Goal: Information Seeking & Learning: Learn about a topic

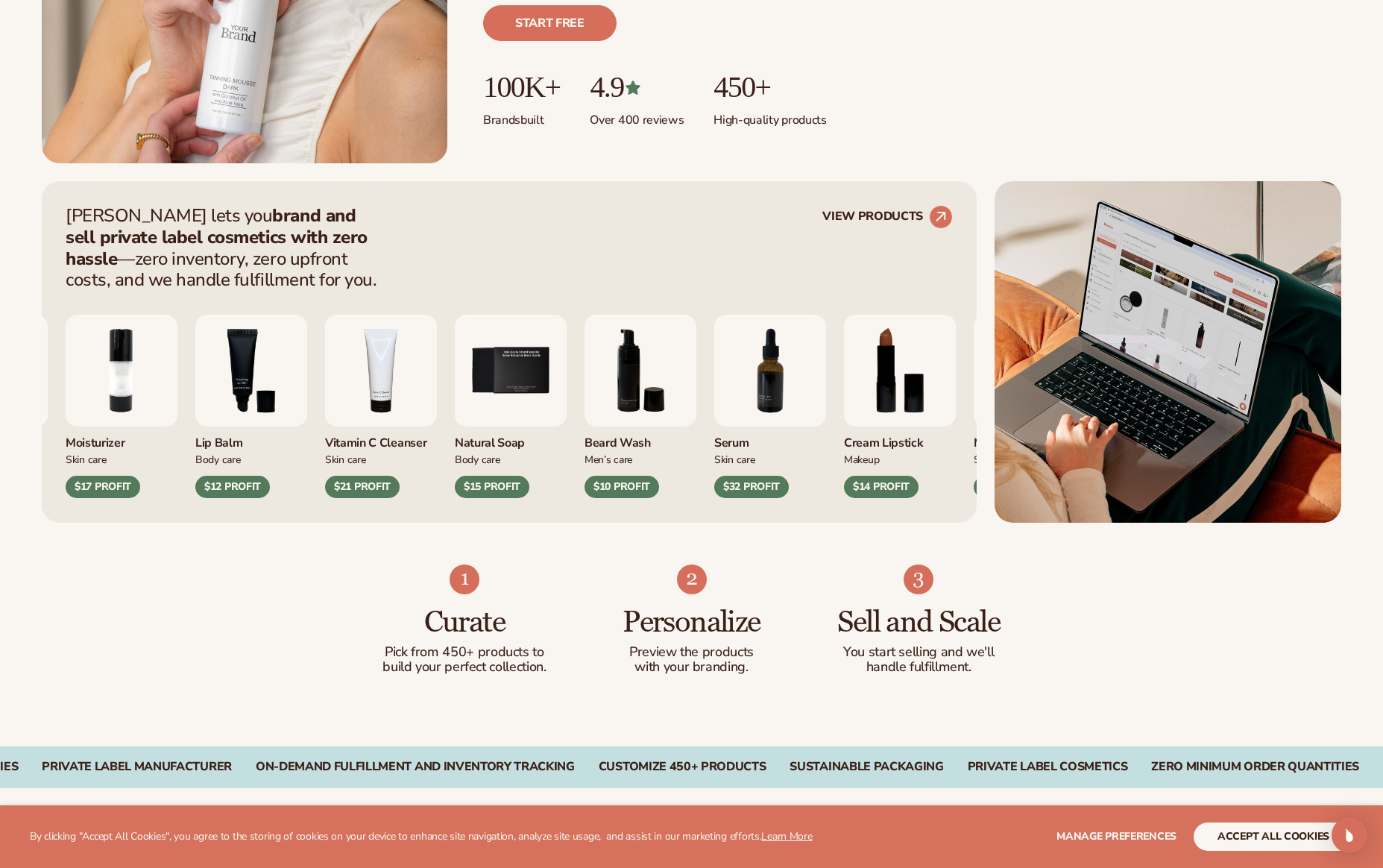
scroll to position [442, 0]
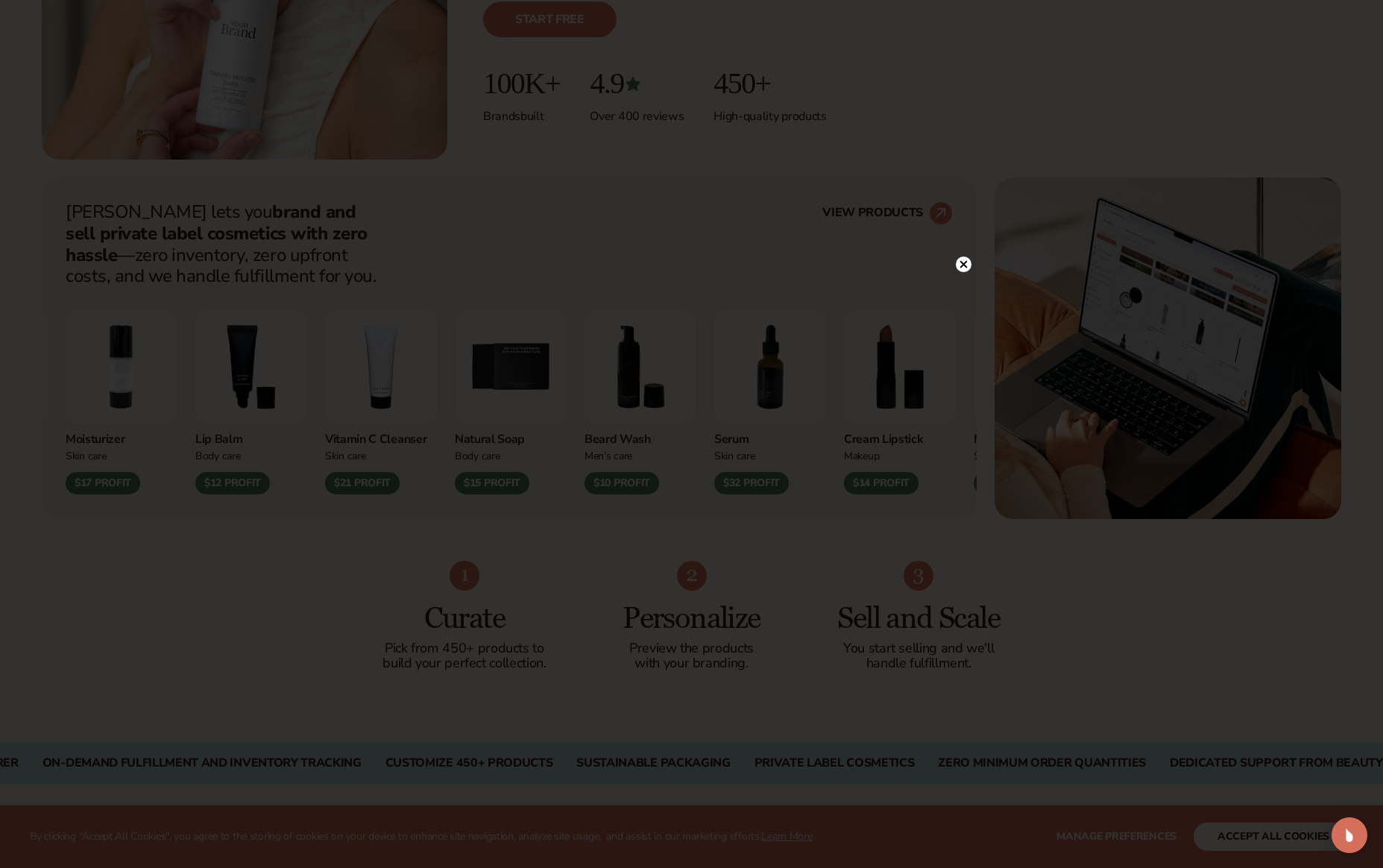
click at [967, 264] on circle at bounding box center [964, 264] width 16 height 16
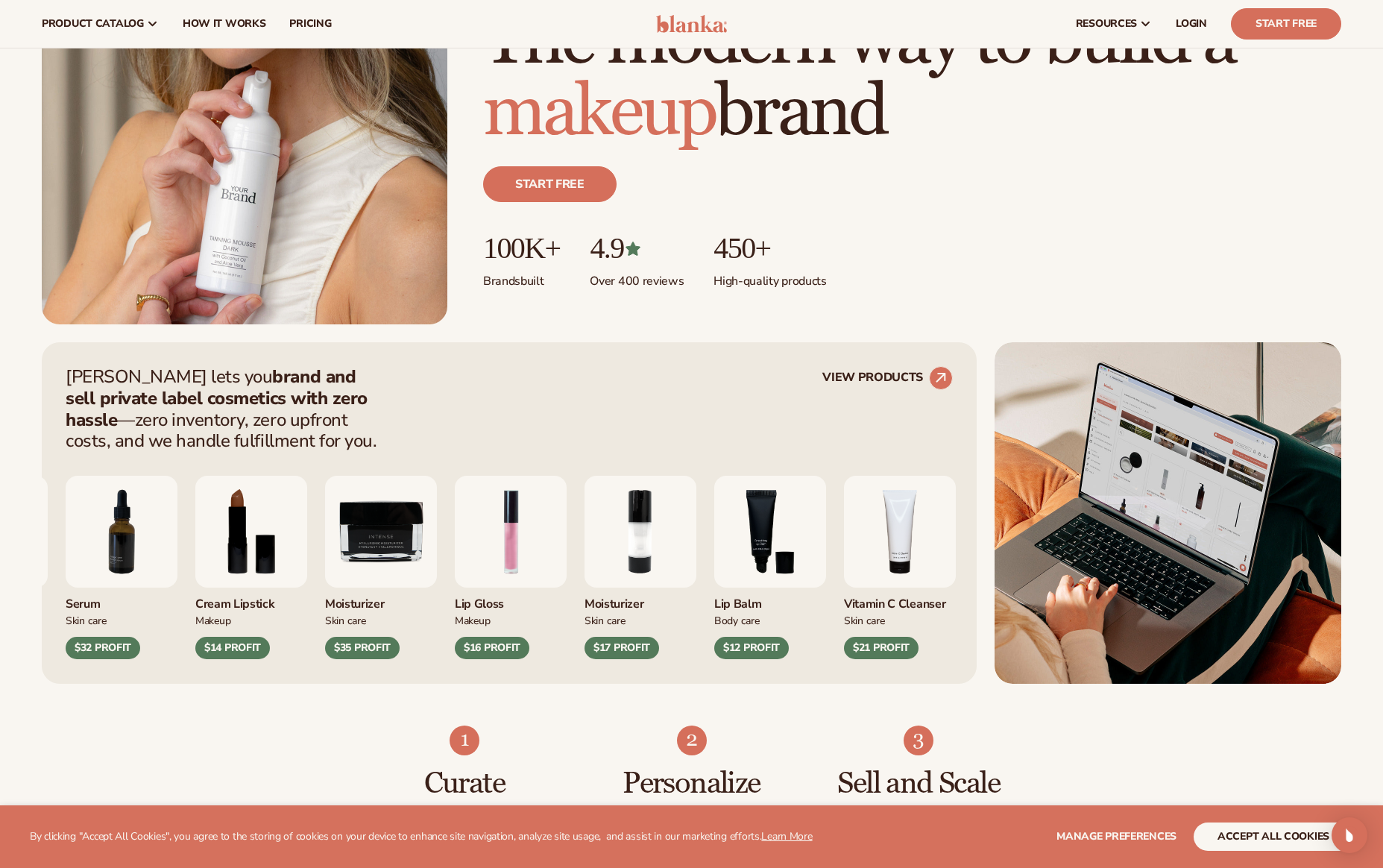
scroll to position [0, 0]
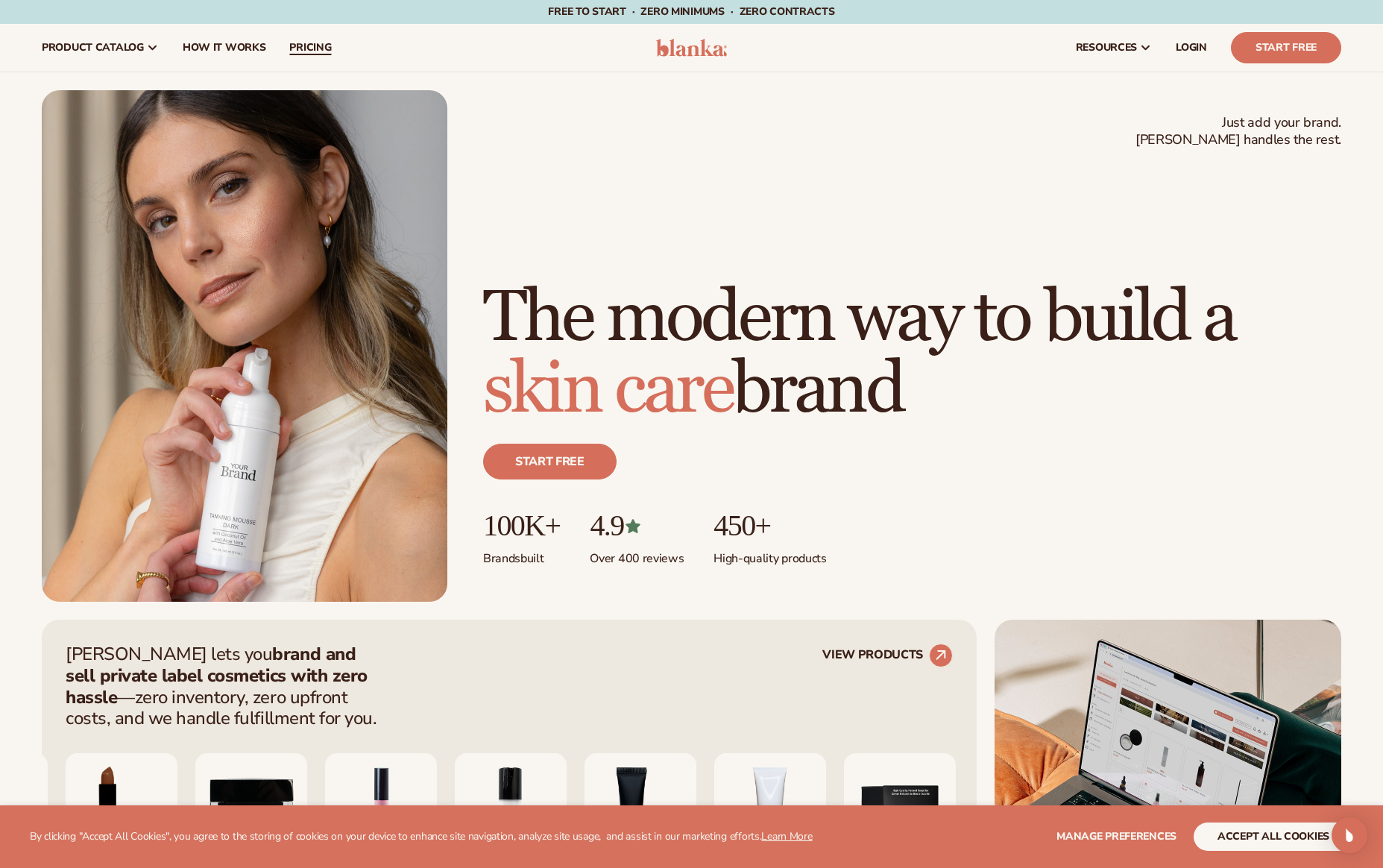
click at [320, 50] on span "pricing" at bounding box center [310, 47] width 42 height 12
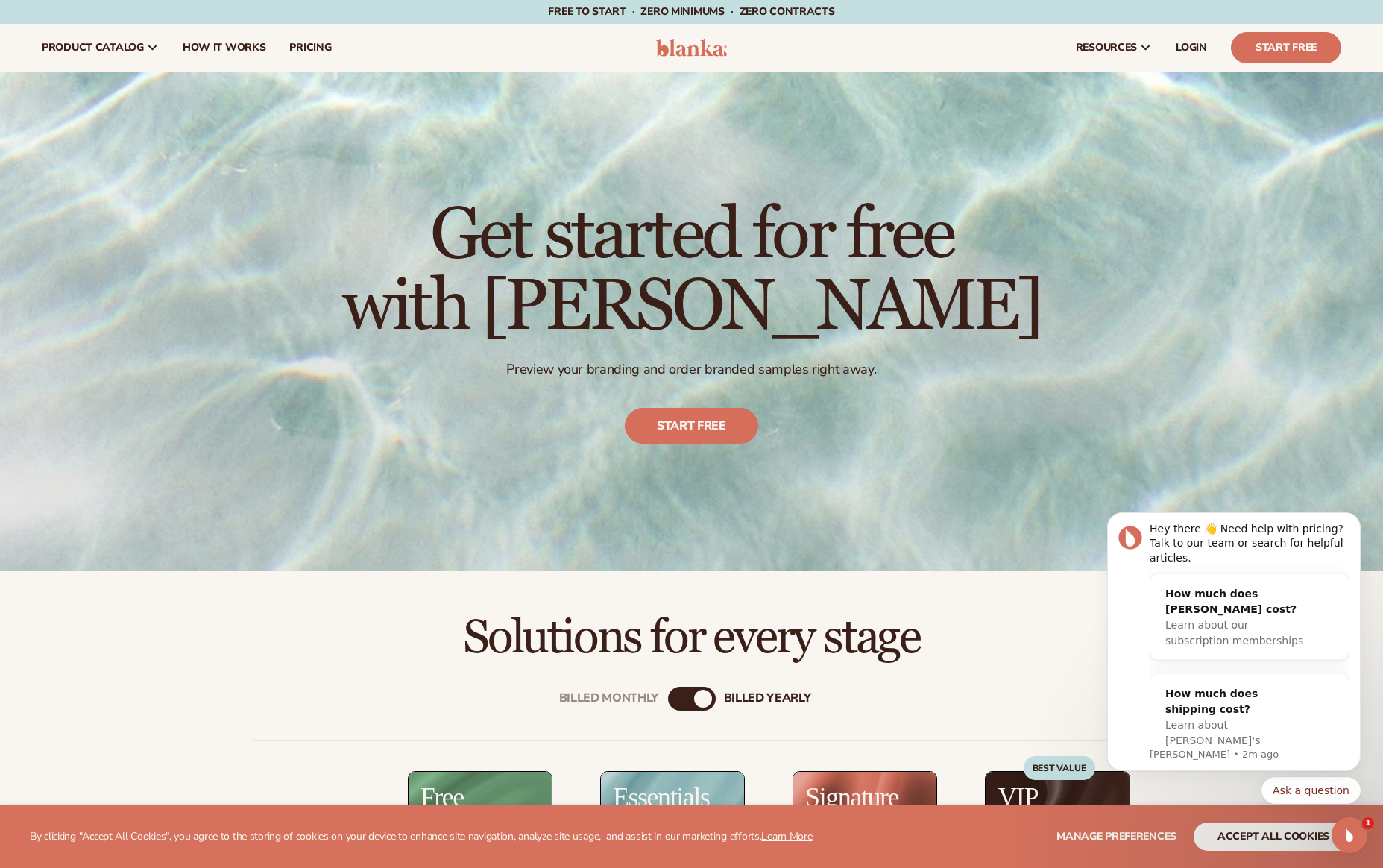
drag, startPoint x: 689, startPoint y: 237, endPoint x: 530, endPoint y: 237, distance: 159.0
click at [530, 237] on h1 "Get started for free with Blanka" at bounding box center [691, 271] width 699 height 143
click at [646, 237] on h1 "Get started for free with Blanka" at bounding box center [691, 271] width 699 height 143
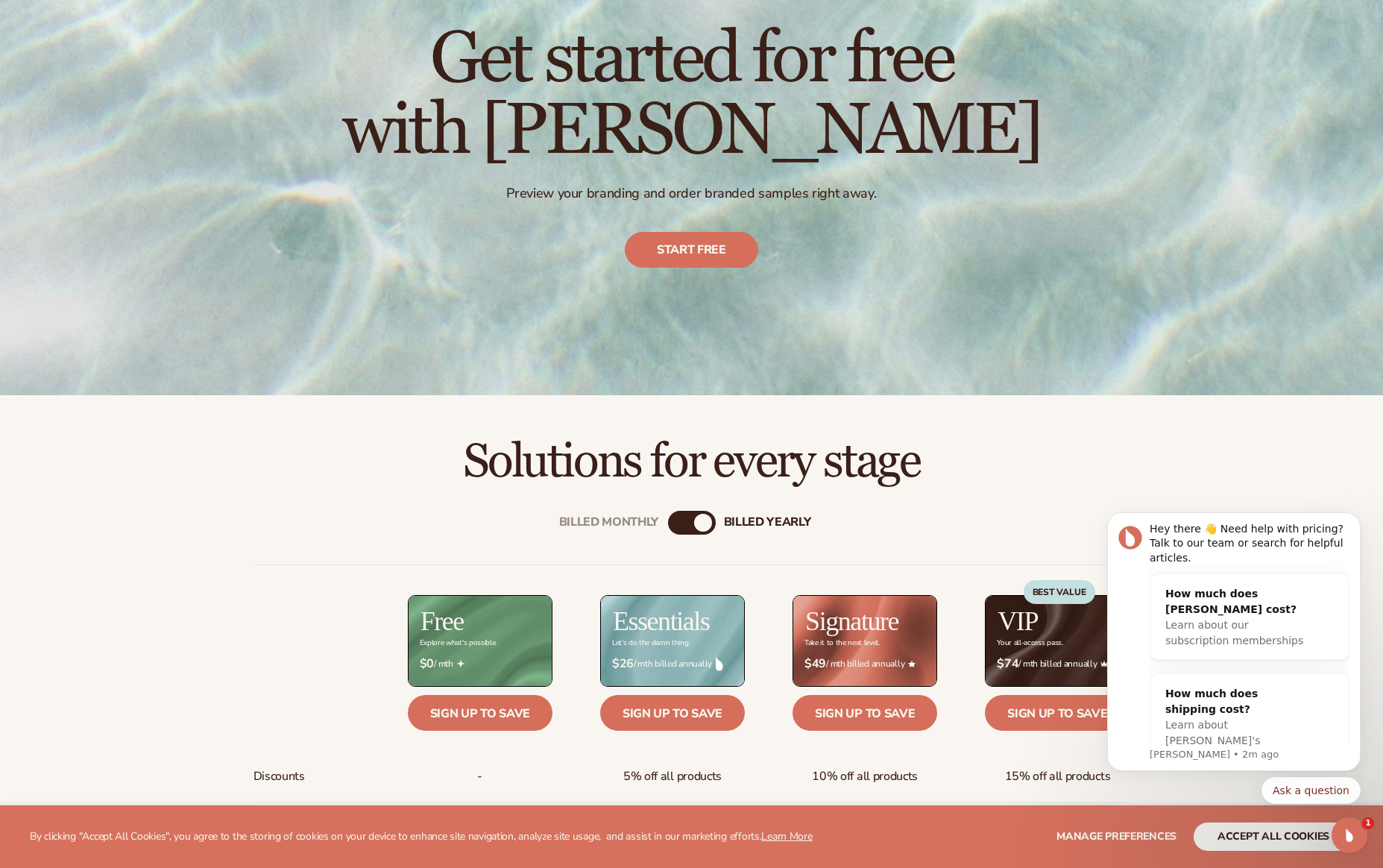
scroll to position [185, 0]
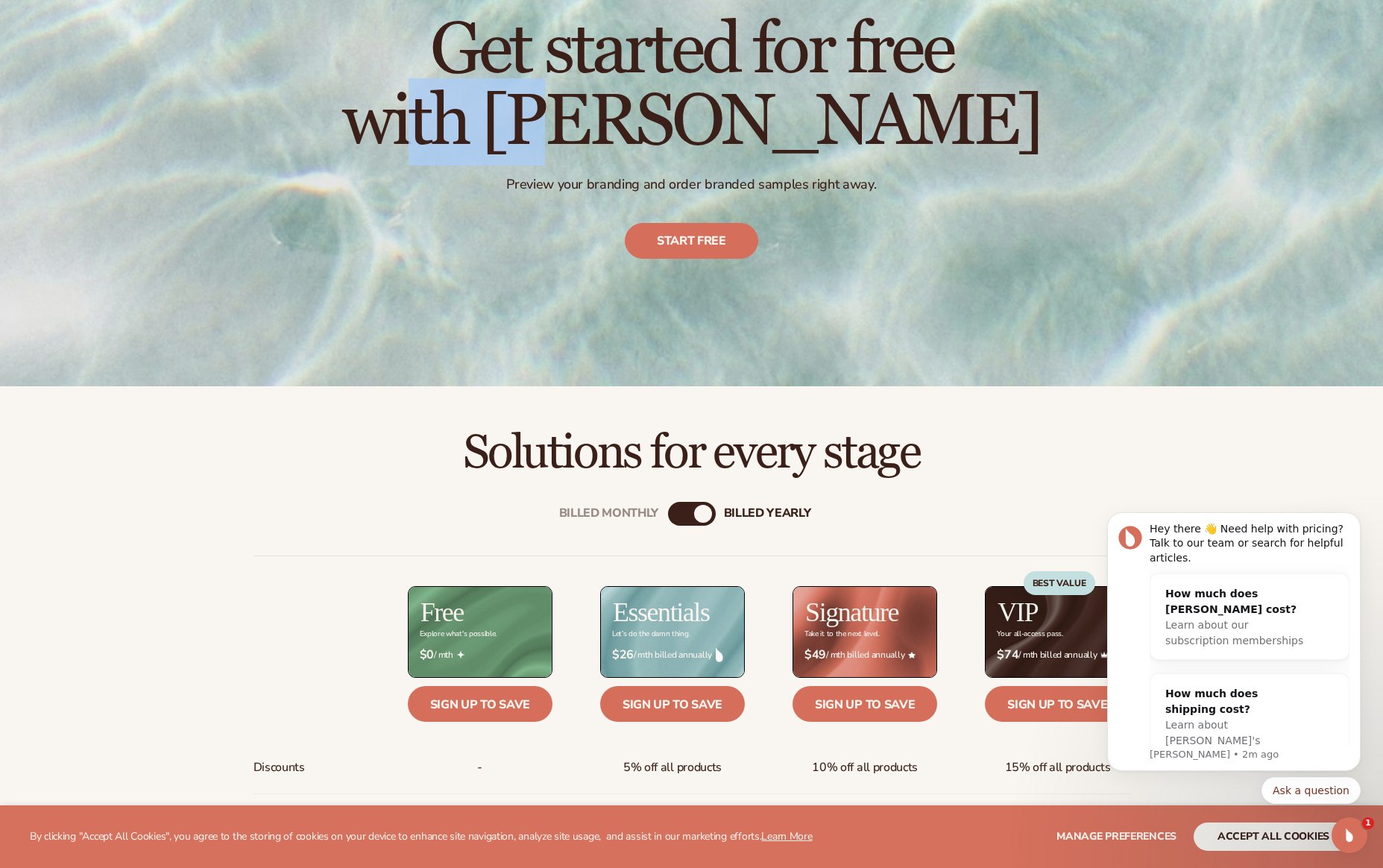
drag, startPoint x: 703, startPoint y: 113, endPoint x: 565, endPoint y: 120, distance: 138.2
click at [565, 120] on h1 "Get started for free with Blanka" at bounding box center [691, 86] width 699 height 143
click at [672, 123] on h1 "Get started for free with Blanka" at bounding box center [691, 86] width 699 height 143
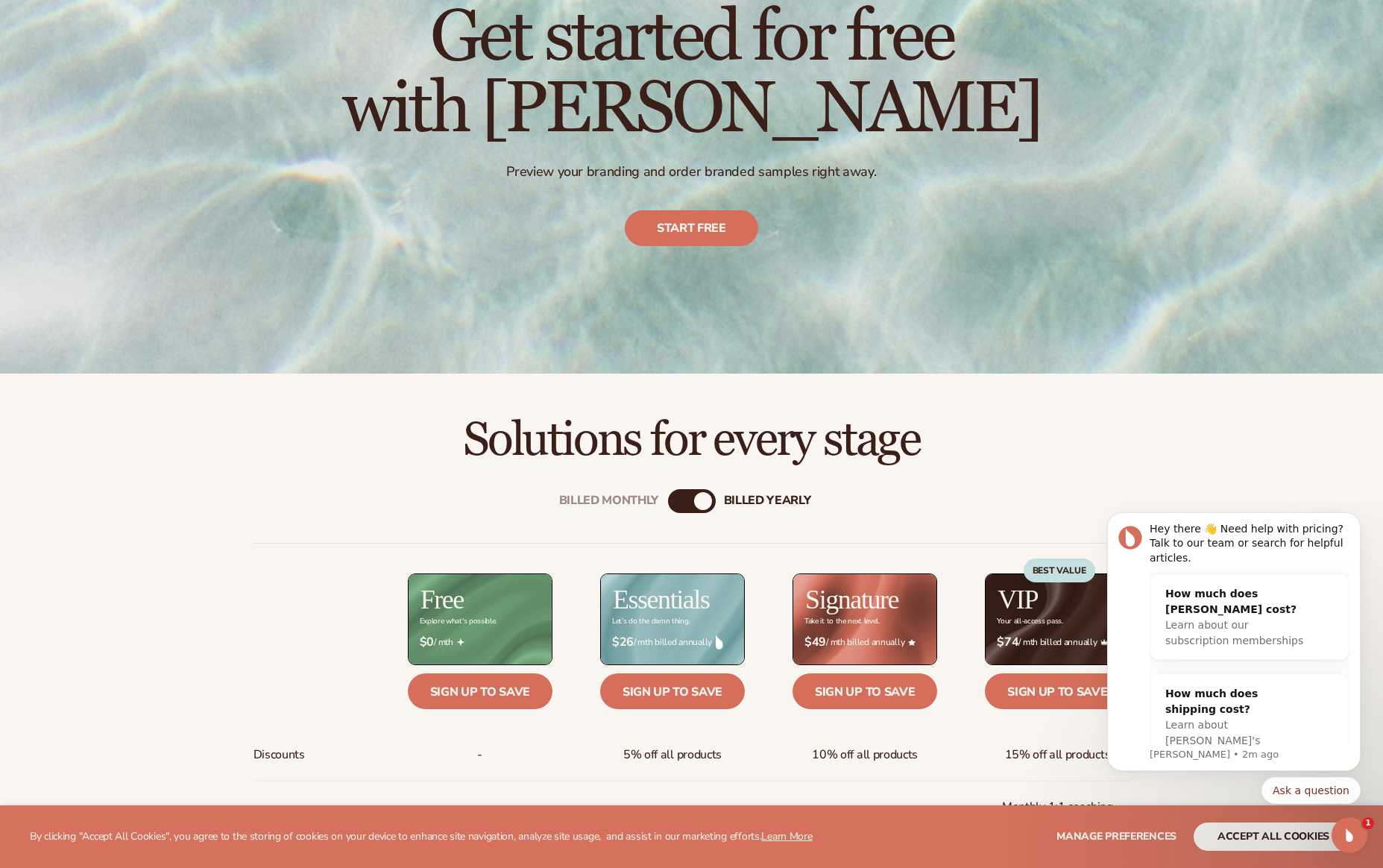
scroll to position [200, 0]
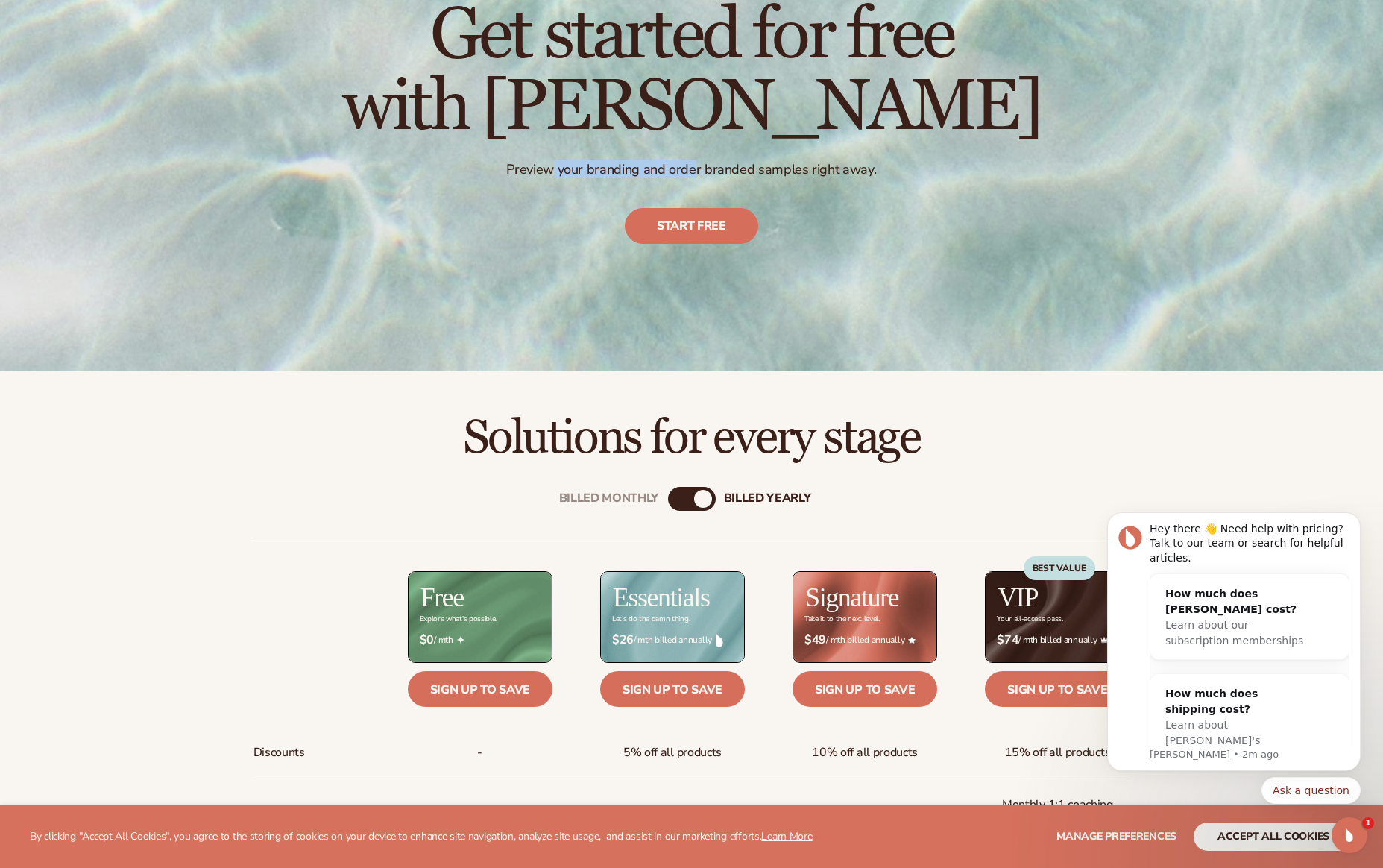
drag, startPoint x: 696, startPoint y: 170, endPoint x: 557, endPoint y: 168, distance: 139.0
click at [557, 168] on p "Preview your branding and order branded samples right away." at bounding box center [691, 170] width 699 height 17
click at [666, 164] on p "Preview your branding and order branded samples right away." at bounding box center [691, 170] width 699 height 17
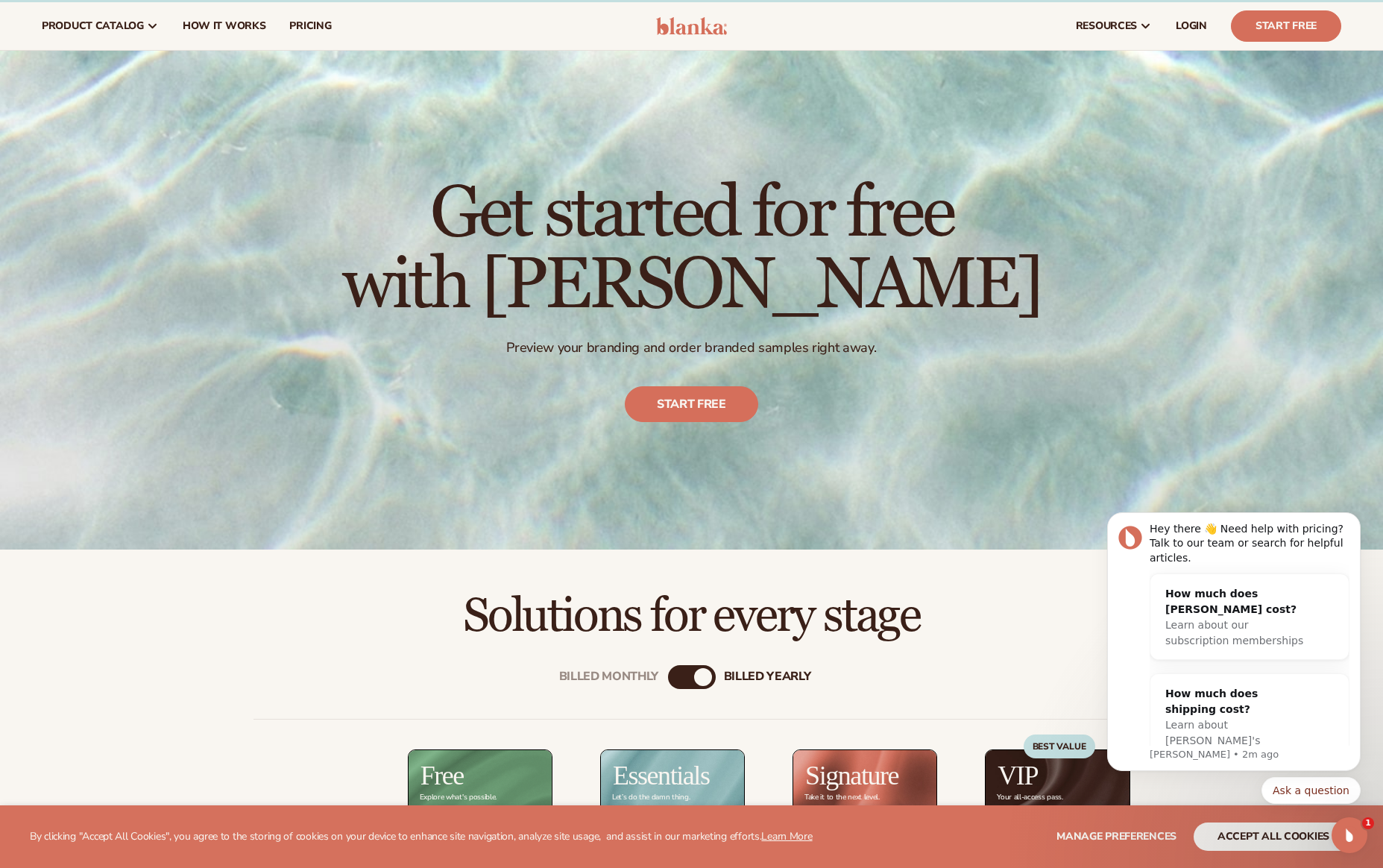
scroll to position [0, 0]
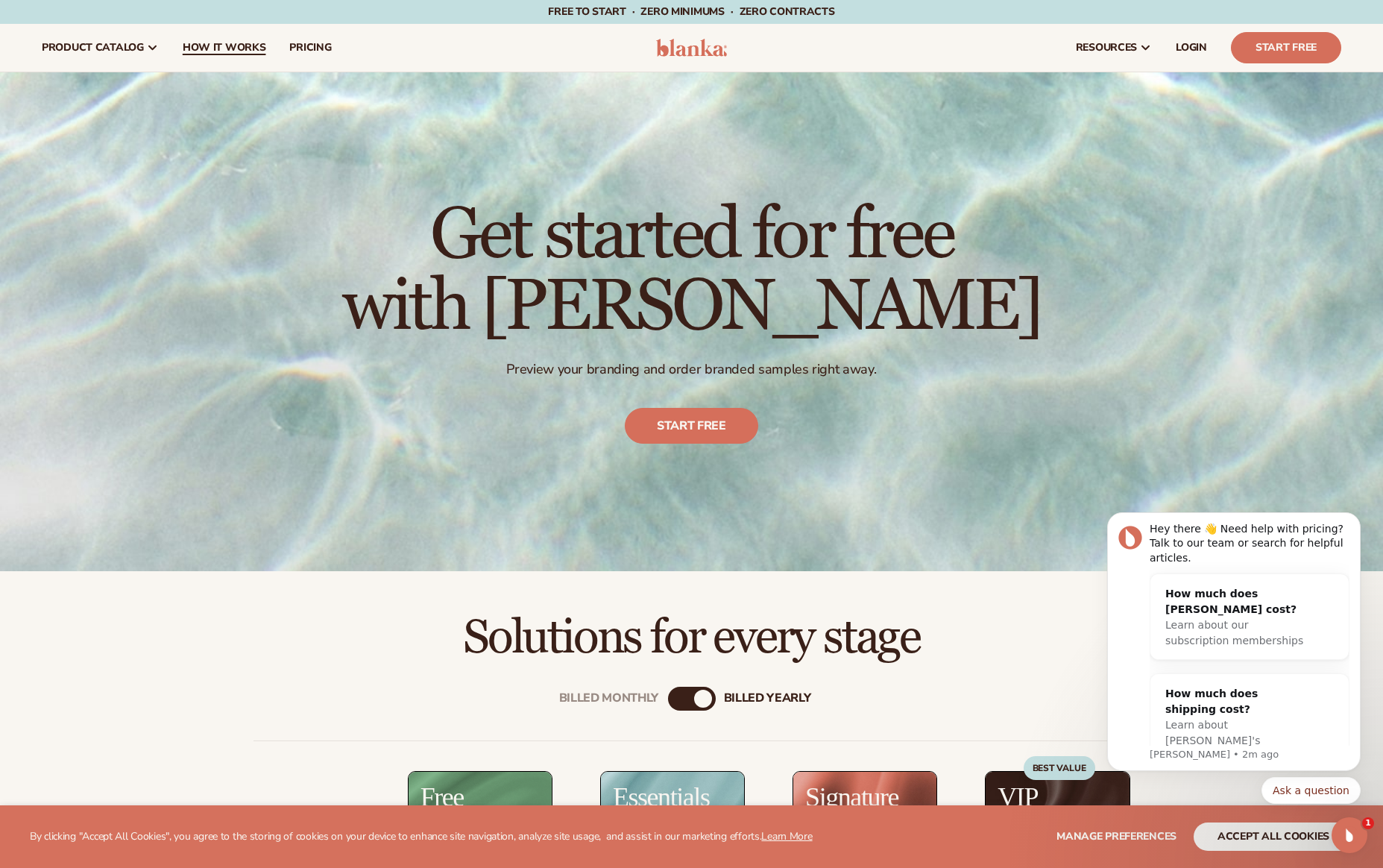
click at [237, 43] on span "How It Works" at bounding box center [225, 47] width 84 height 12
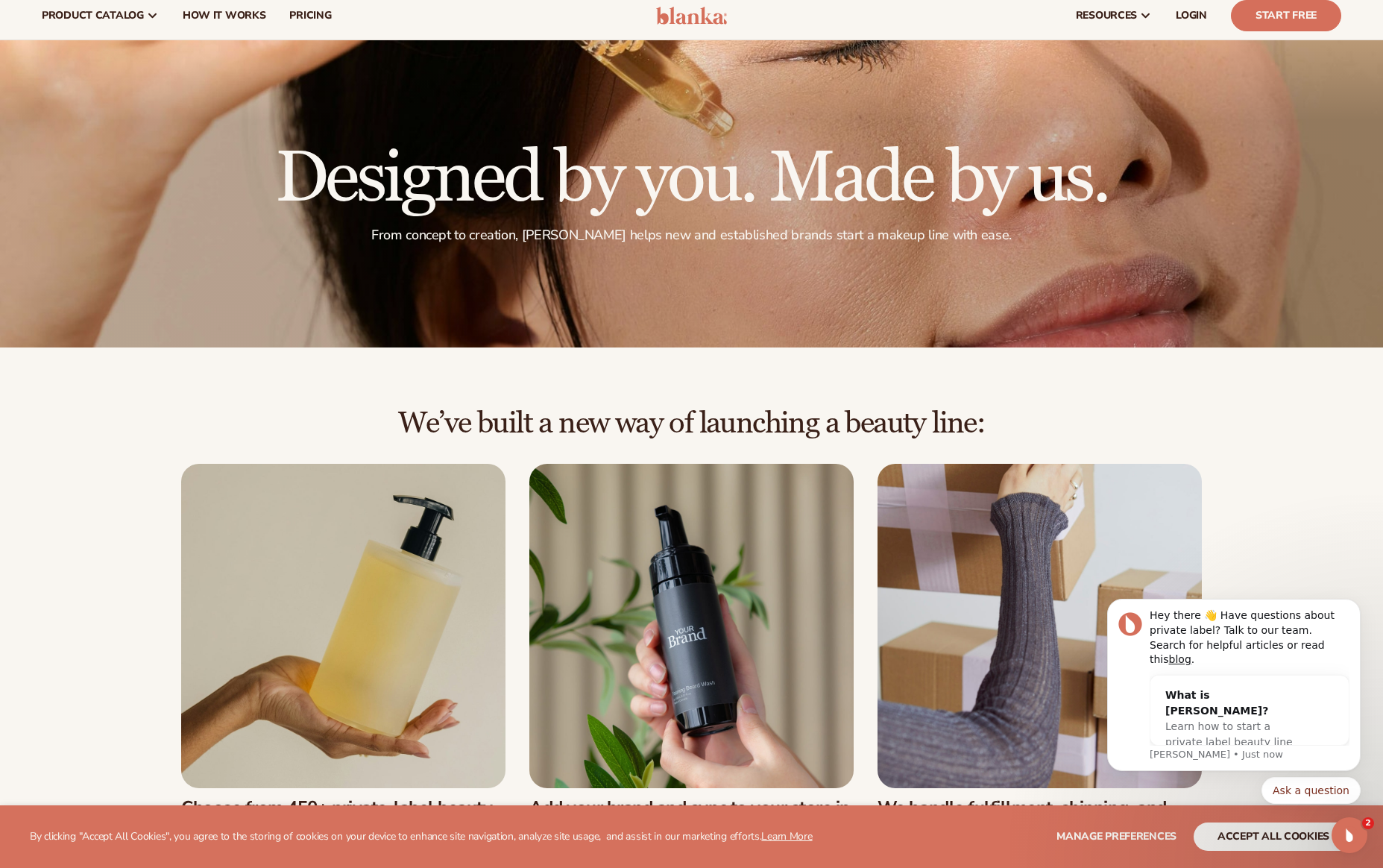
scroll to position [40, 0]
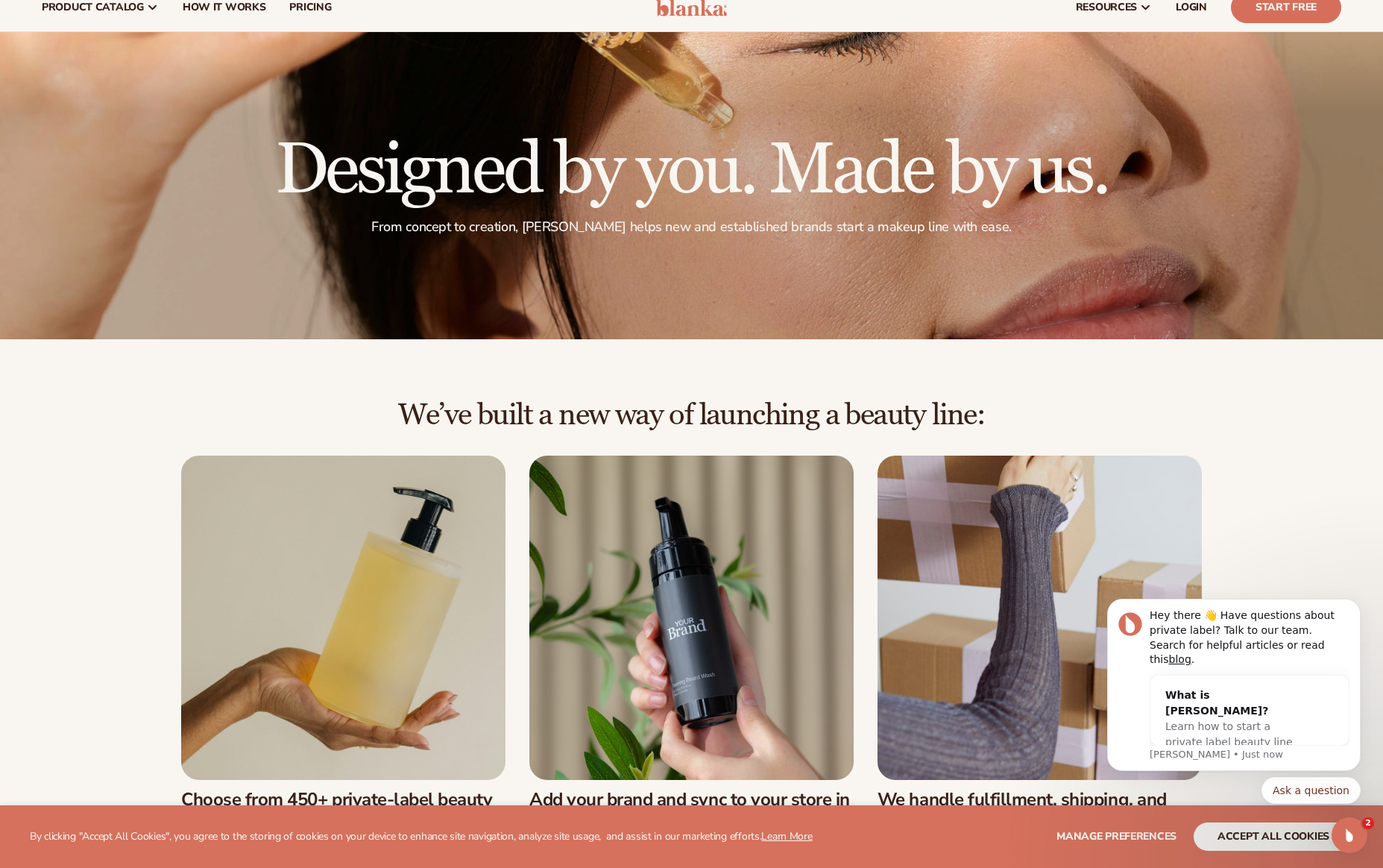
click at [682, 372] on div "We’ve built a new way of launching a beauty line: Choose from 450+ private-labe…" at bounding box center [692, 632] width 1383 height 586
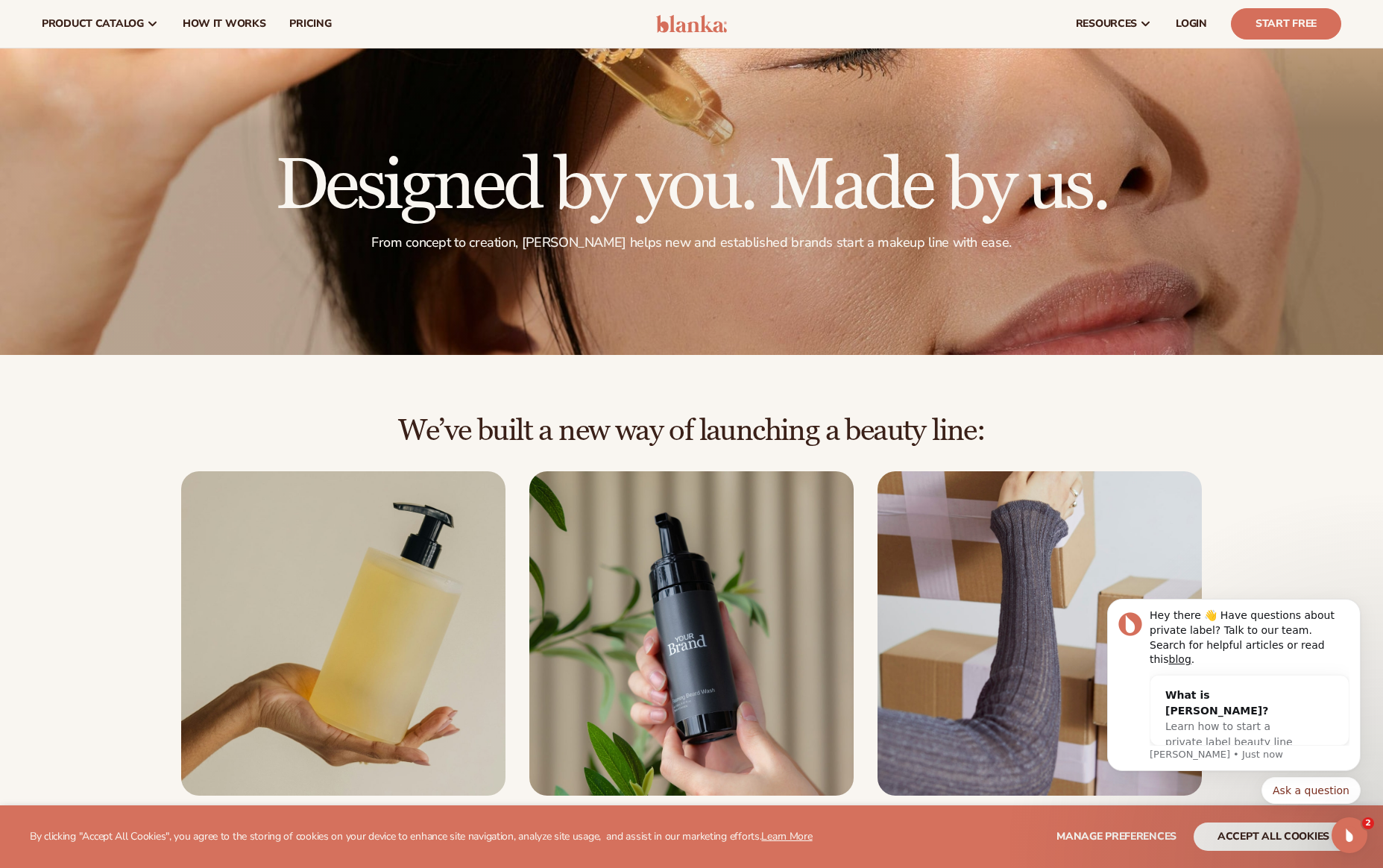
scroll to position [0, 0]
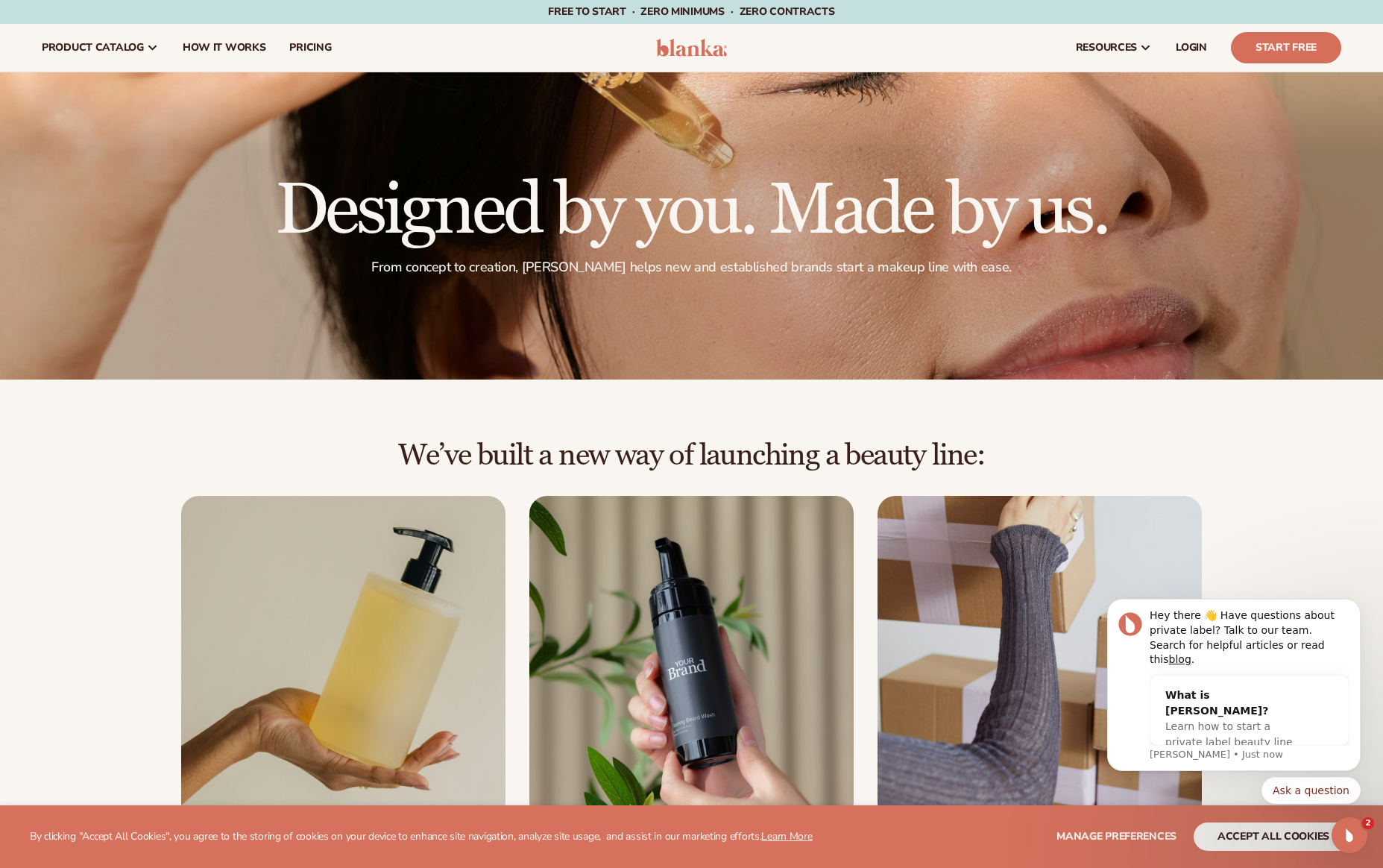
click at [682, 402] on div "We’ve built a new way of launching a beauty line: Choose from 450+ private-labe…" at bounding box center [692, 673] width 1383 height 586
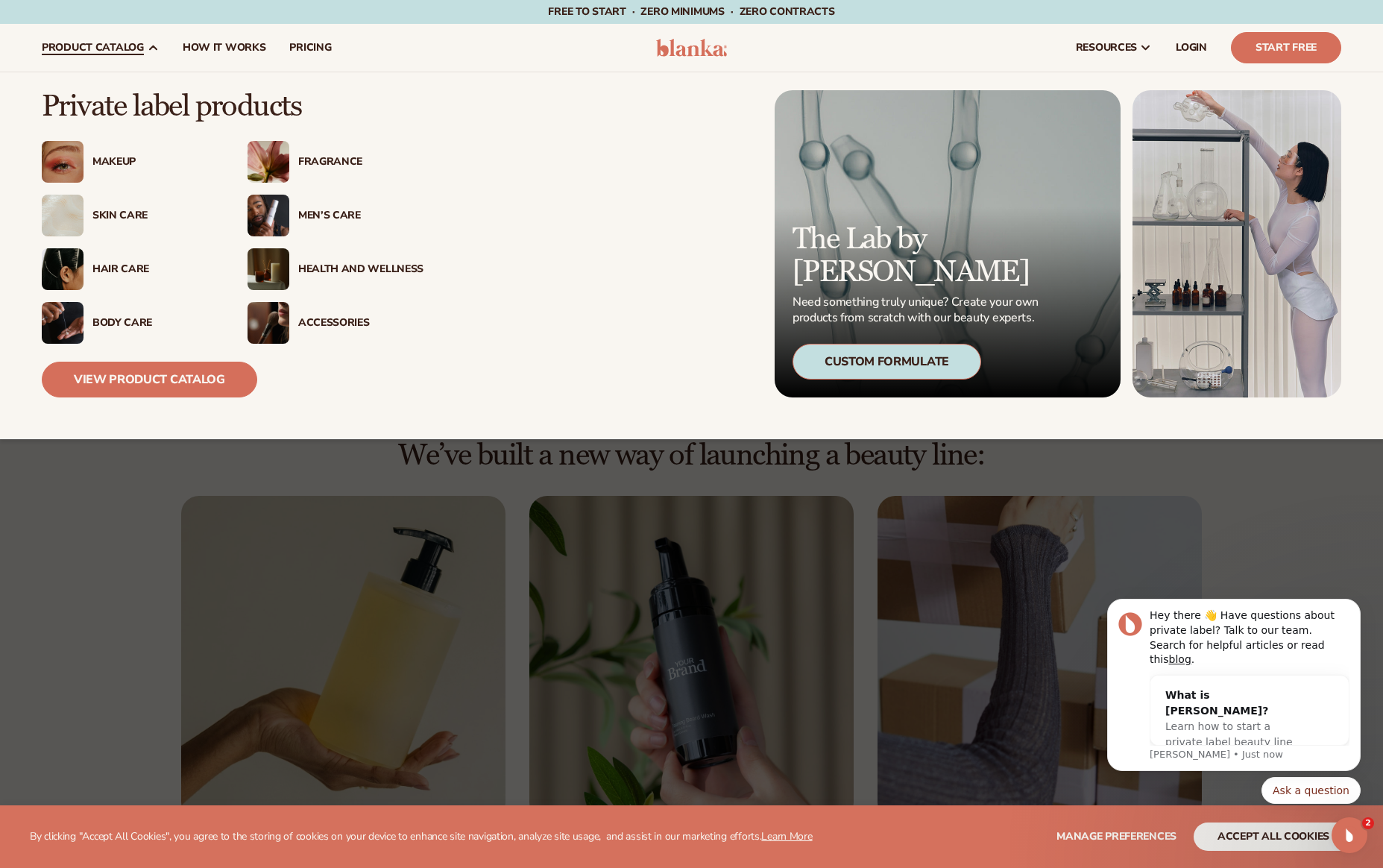
click at [97, 320] on div "Body Care" at bounding box center [155, 323] width 125 height 13
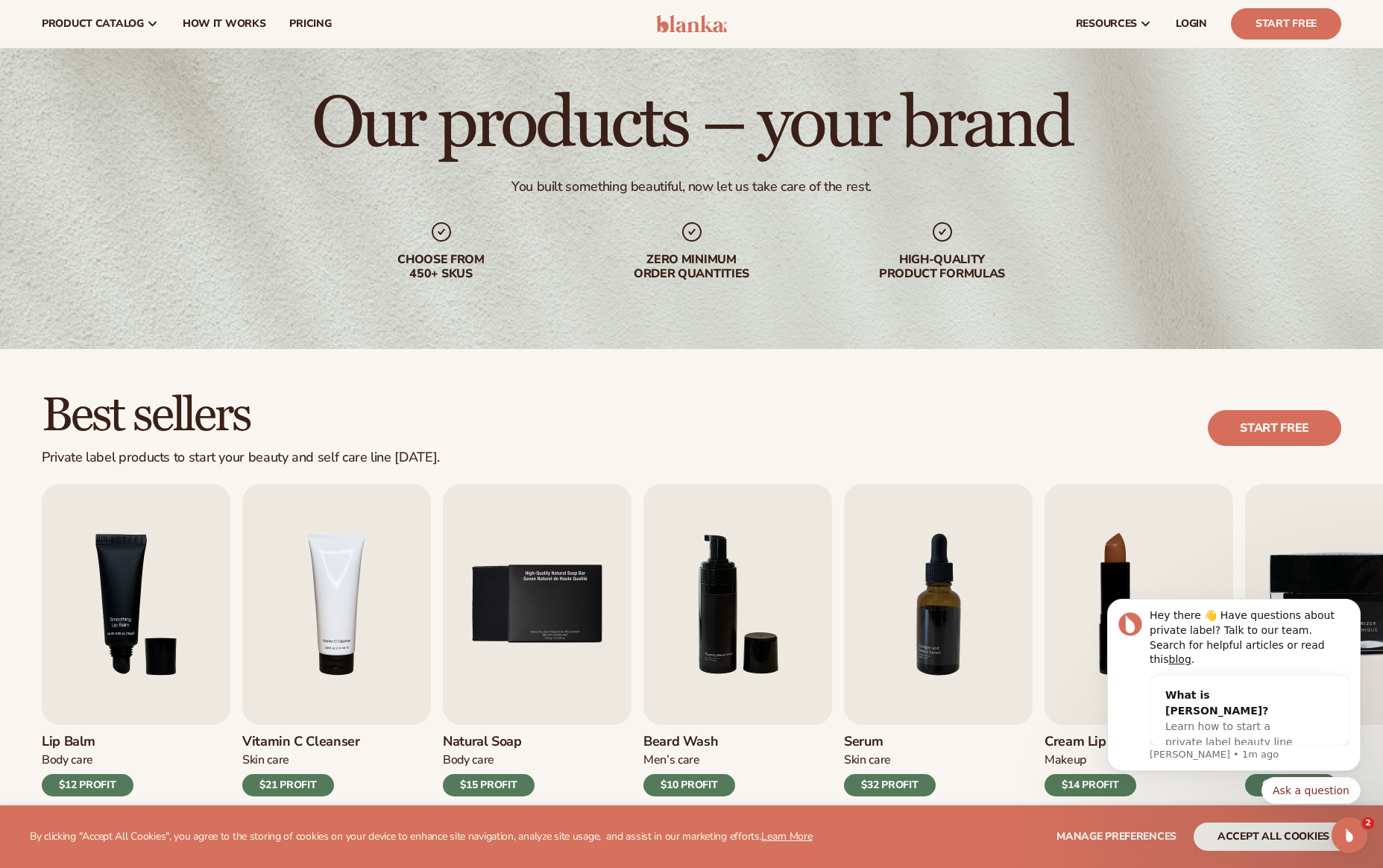
scroll to position [25, 0]
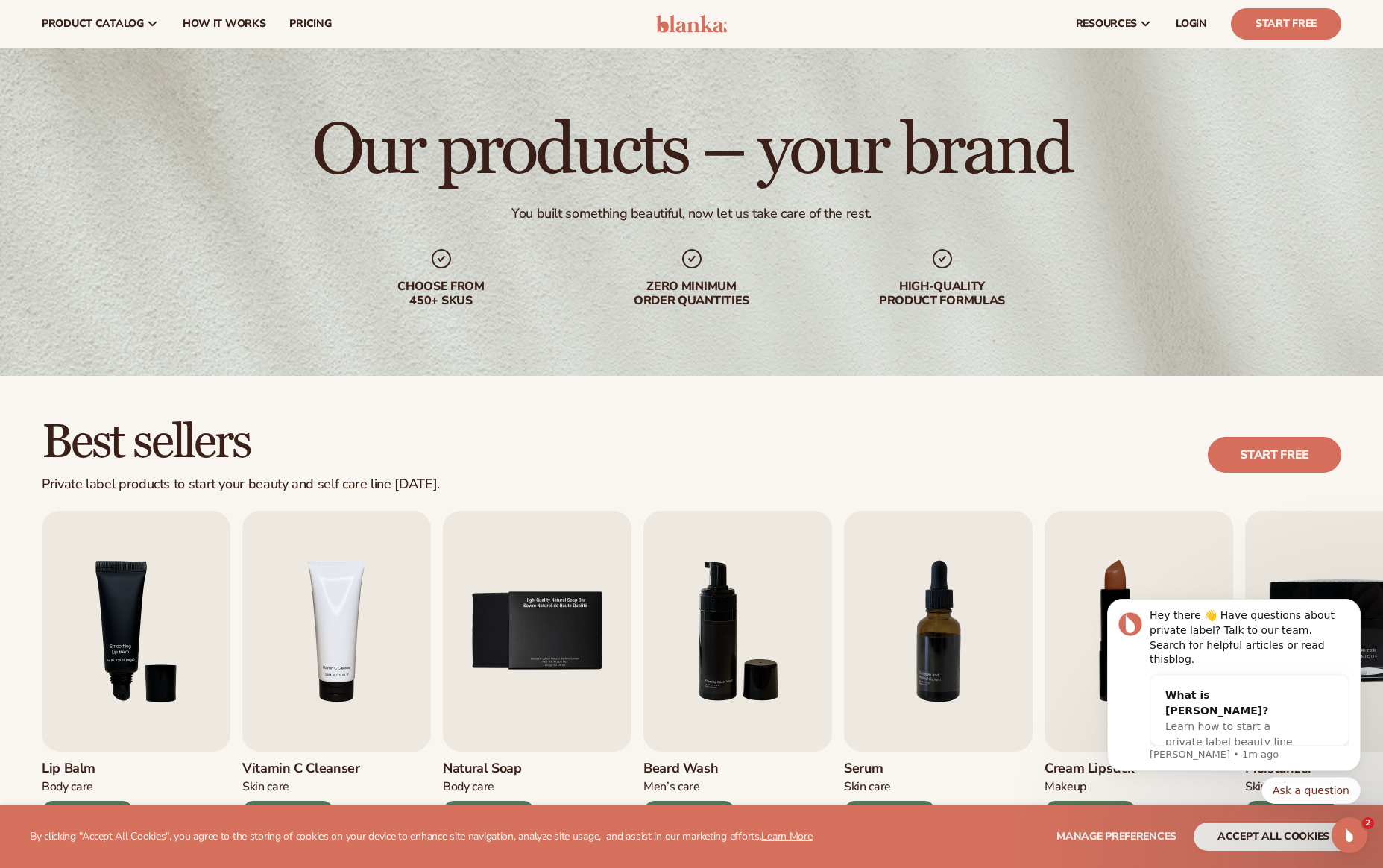
click at [669, 25] on img at bounding box center [692, 24] width 71 height 18
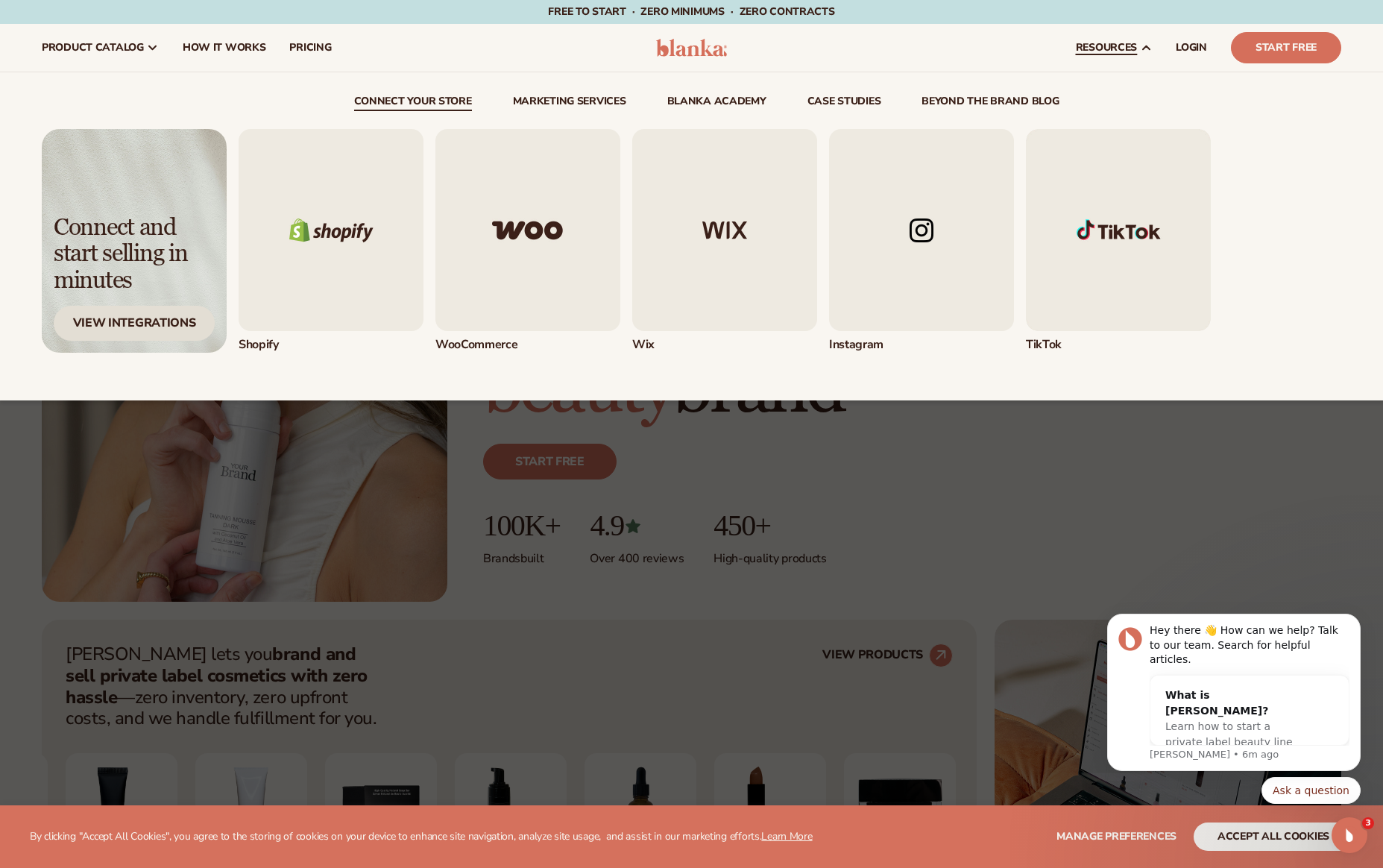
click at [148, 332] on div "View Integrations" at bounding box center [135, 323] width 161 height 35
